Goal: Check status

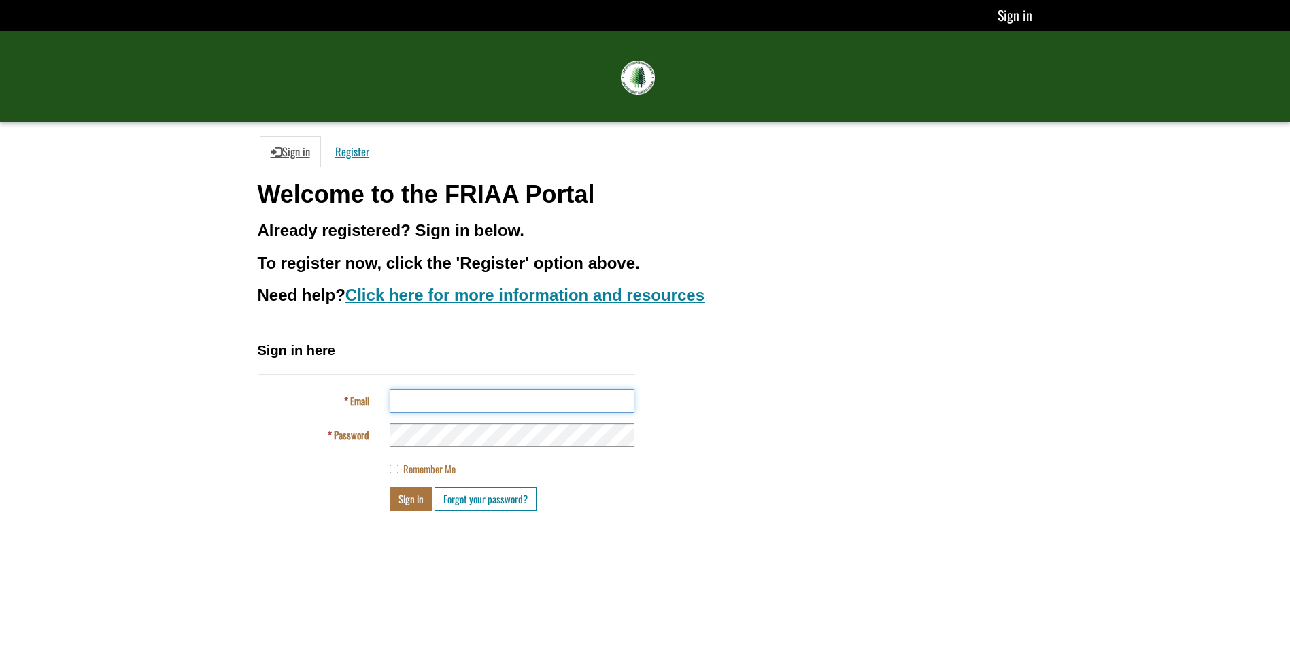
click at [426, 403] on input "Email" at bounding box center [512, 401] width 245 height 24
type input "**********"
click at [410, 500] on button "Sign in" at bounding box center [411, 499] width 43 height 24
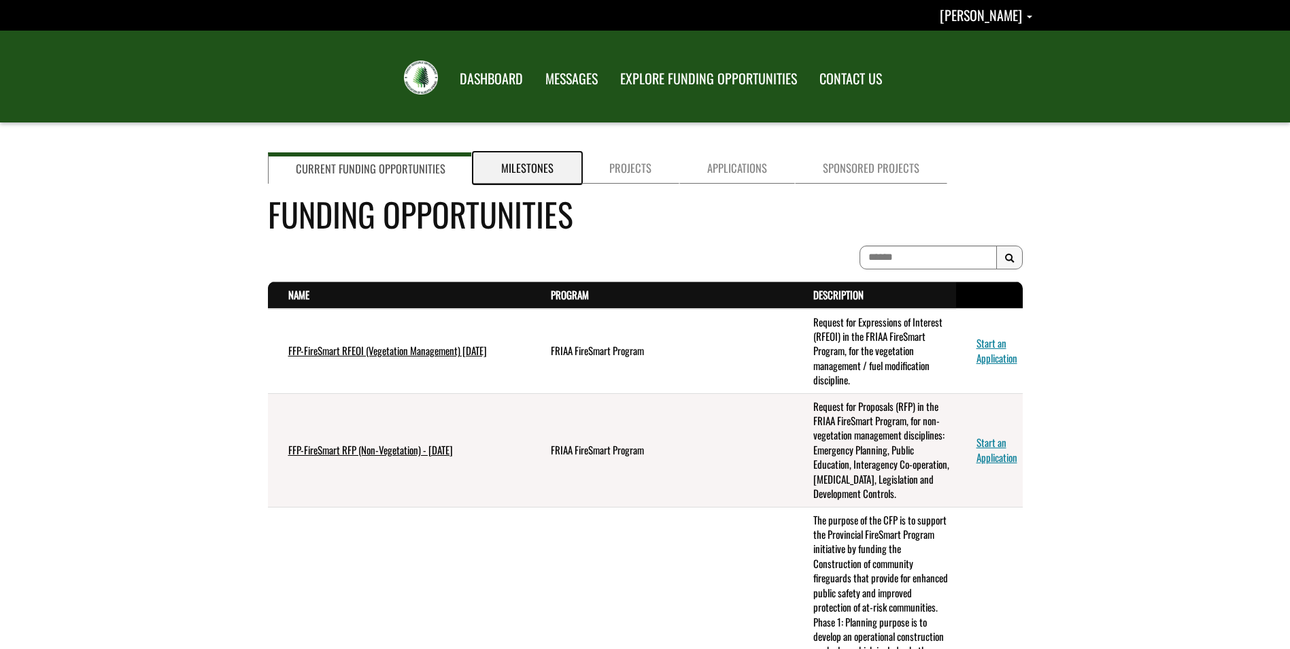
click at [545, 170] on link "Milestones" at bounding box center [527, 167] width 108 height 31
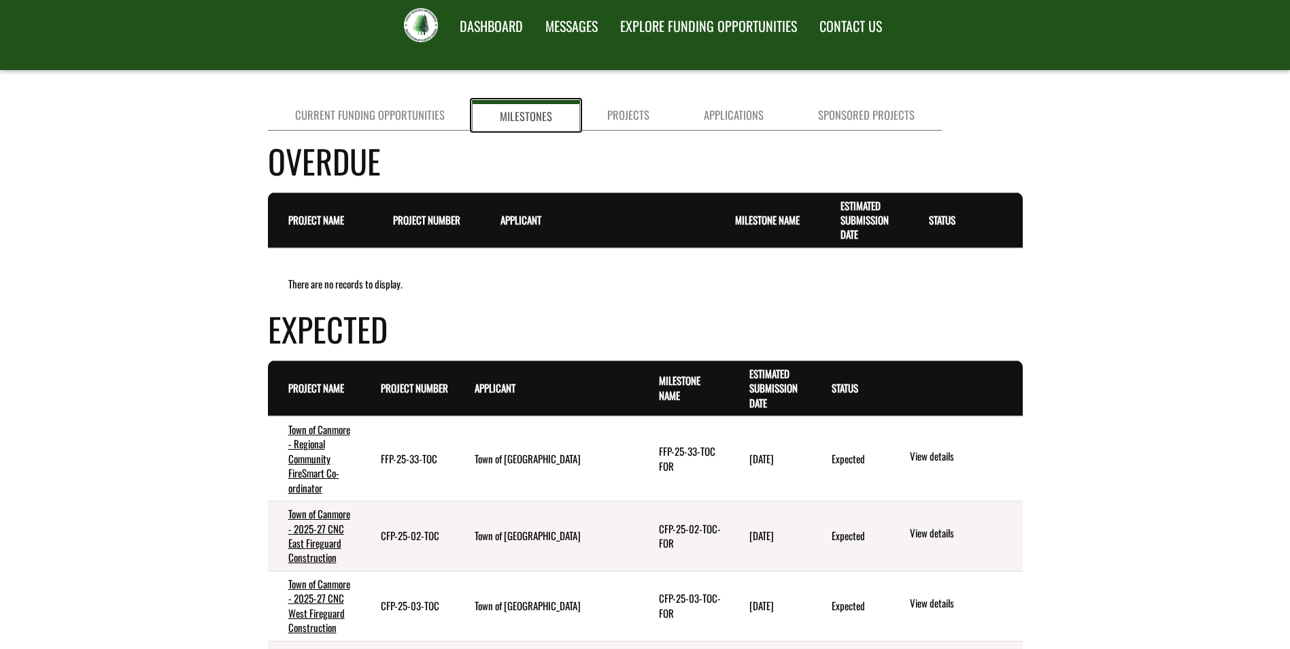
scroll to position [68, 0]
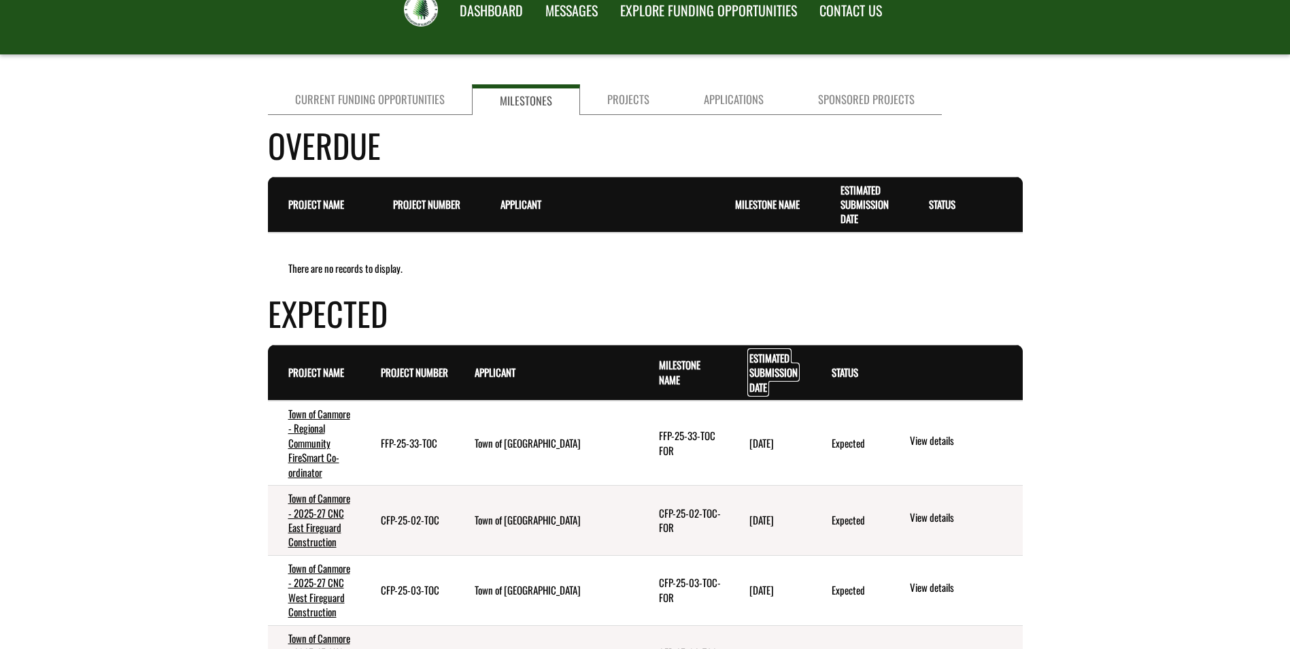
click at [766, 362] on link "Estimated Submission Date . sort descending" at bounding box center [773, 372] width 48 height 44
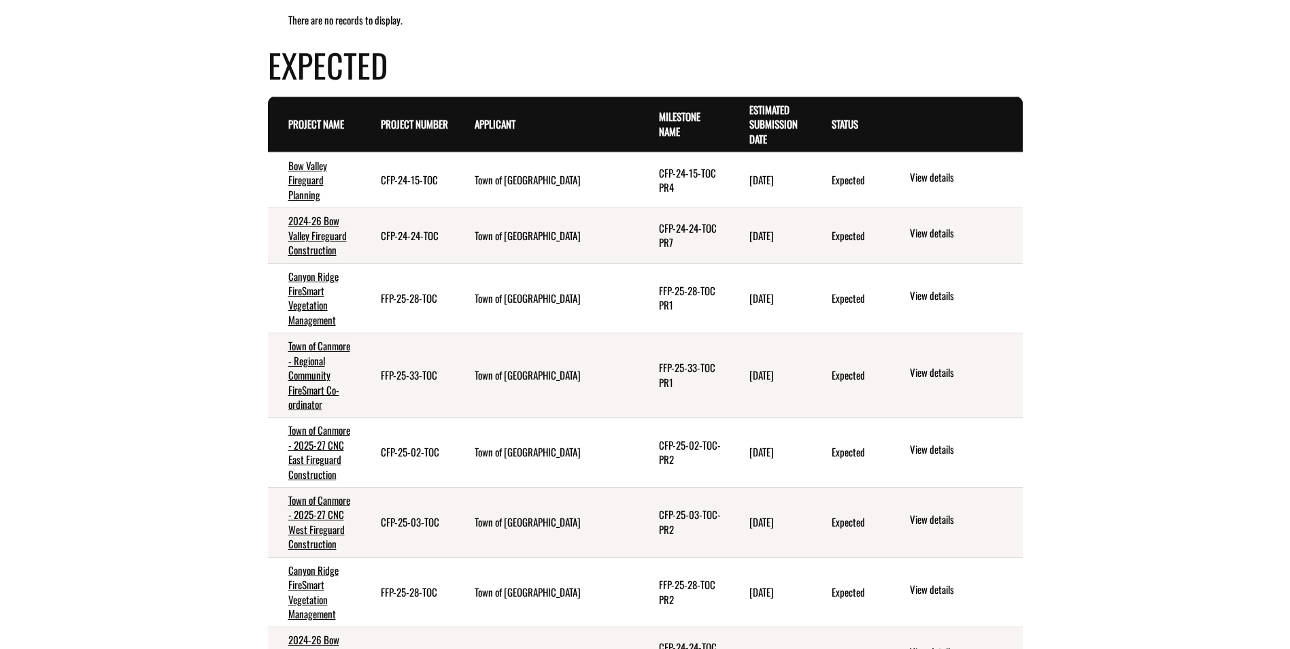
scroll to position [340, 0]
